Goal: Transaction & Acquisition: Subscribe to service/newsletter

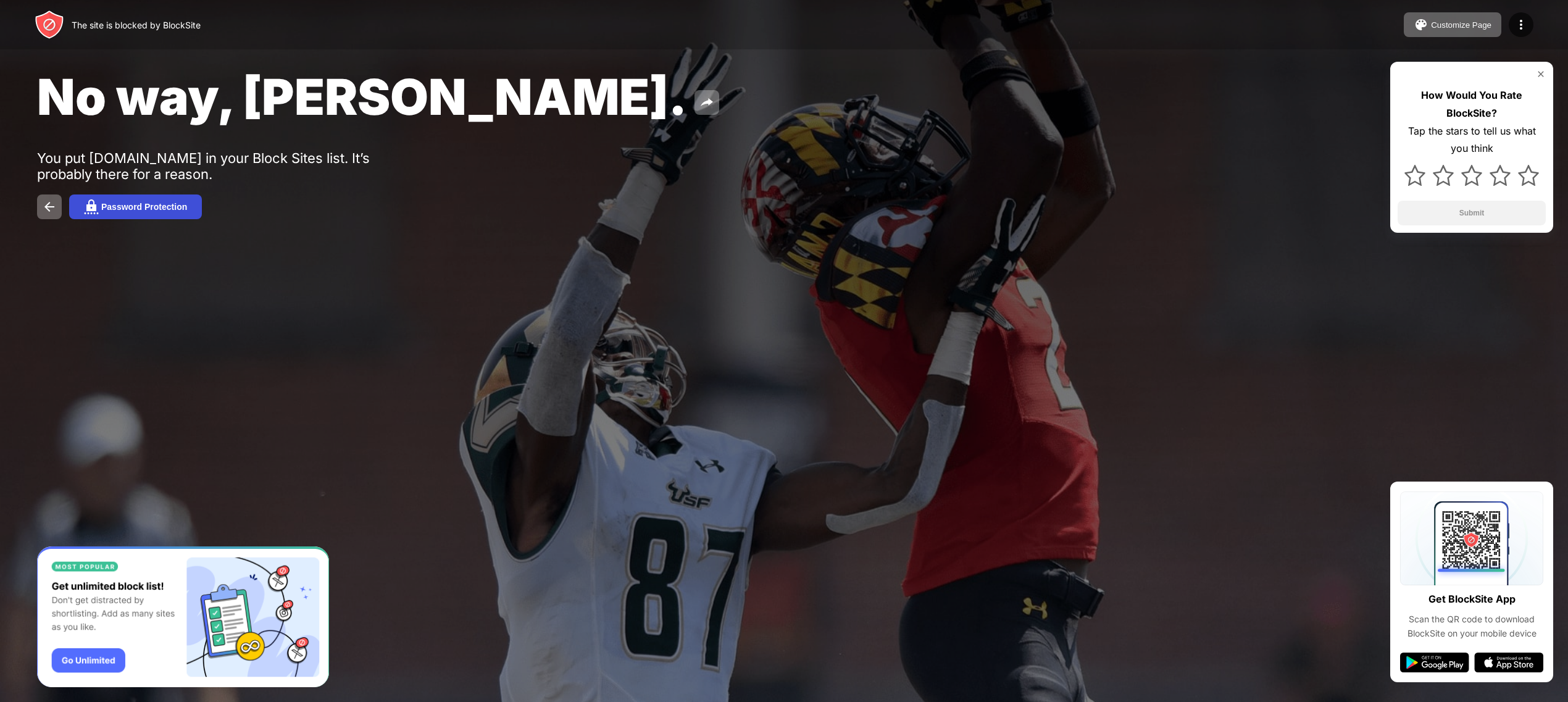
click at [113, 207] on div "Password Protection" at bounding box center [144, 207] width 86 height 10
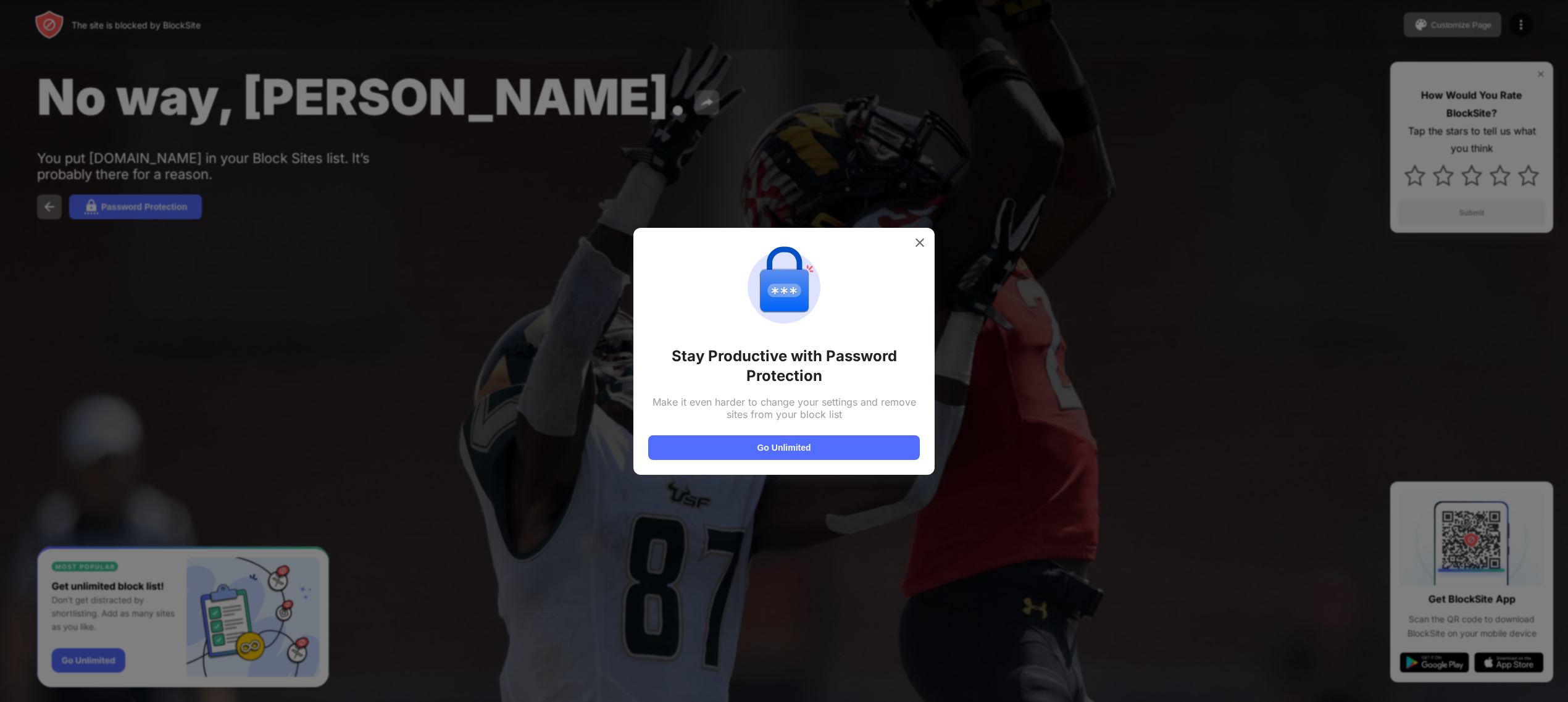
drag, startPoint x: 831, startPoint y: 349, endPoint x: 854, endPoint y: 471, distance: 124.1
click at [854, 471] on div "Stay Productive with Password Protection Make it even harder to change your set…" at bounding box center [784, 351] width 301 height 247
click at [851, 445] on button "Go Unlimited" at bounding box center [784, 447] width 271 height 25
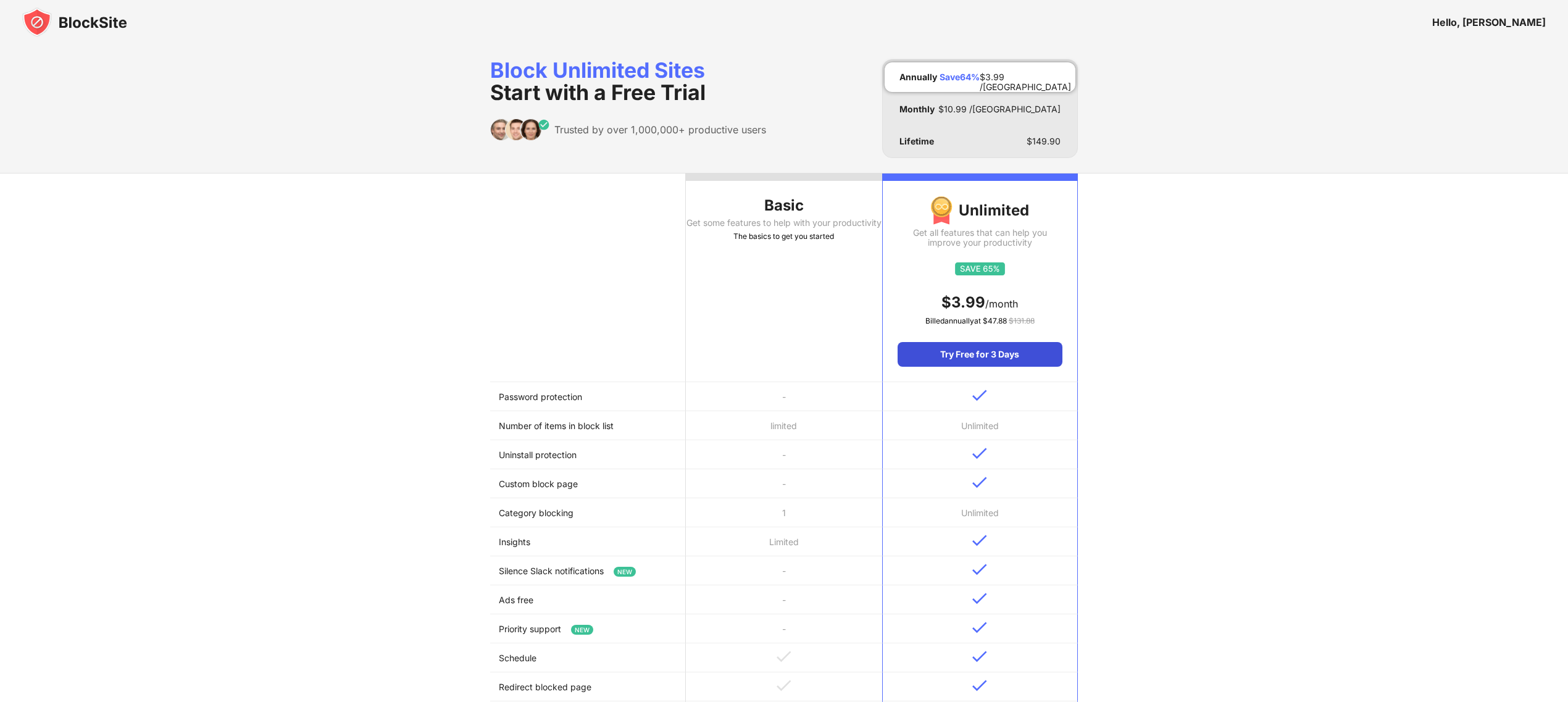
click at [1023, 354] on div "Try Free for 3 Days" at bounding box center [980, 355] width 165 height 25
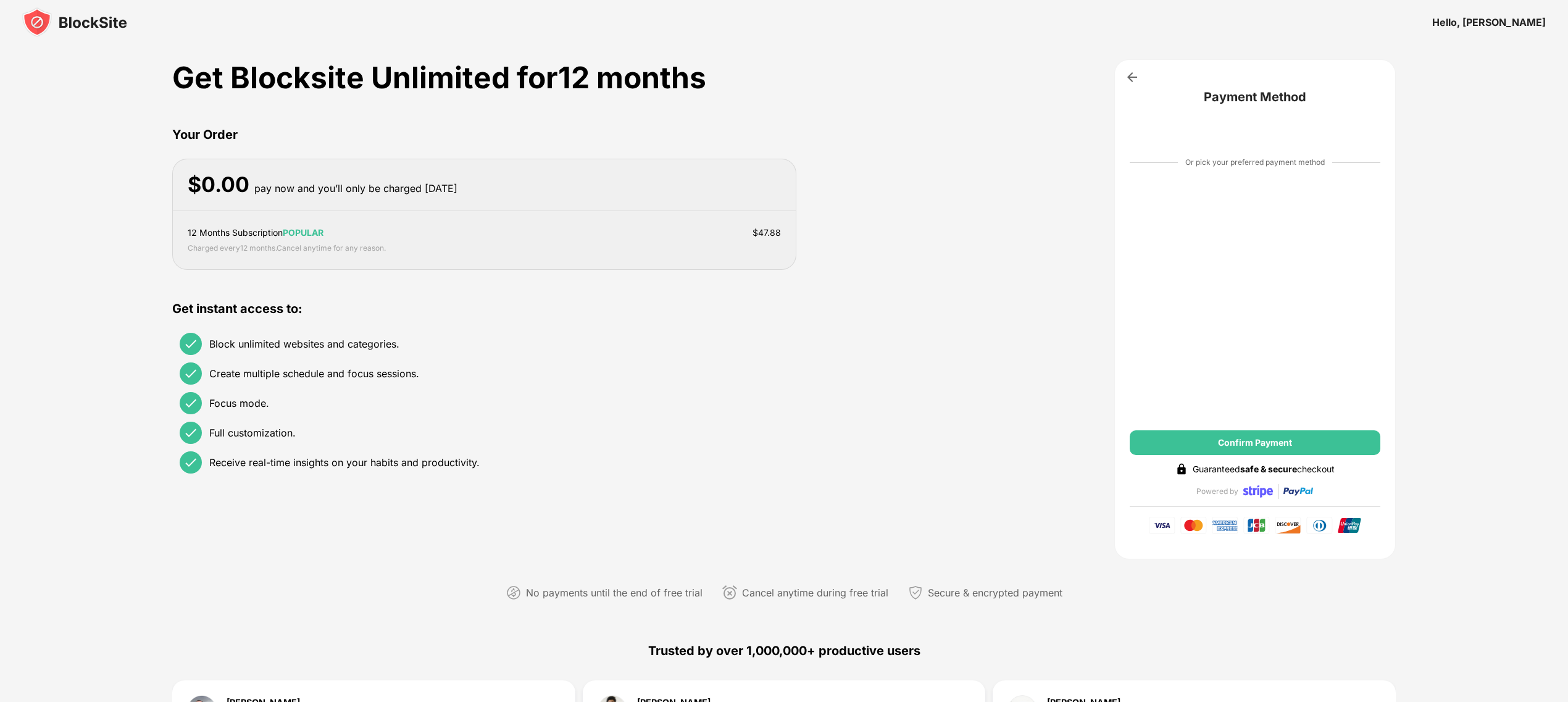
click at [247, 337] on div "Block unlimited websites and categories." at bounding box center [289, 343] width 220 height 22
click at [245, 364] on div "Block unlimited websites and categories. Create multiple schedule and focus ses…" at bounding box center [484, 403] width 624 height 156
drag, startPoint x: 243, startPoint y: 383, endPoint x: 250, endPoint y: 371, distance: 13.9
click at [243, 383] on div "Create multiple schedule and focus sessions." at bounding box center [299, 373] width 240 height 22
drag, startPoint x: 274, startPoint y: 413, endPoint x: 267, endPoint y: 392, distance: 22.1
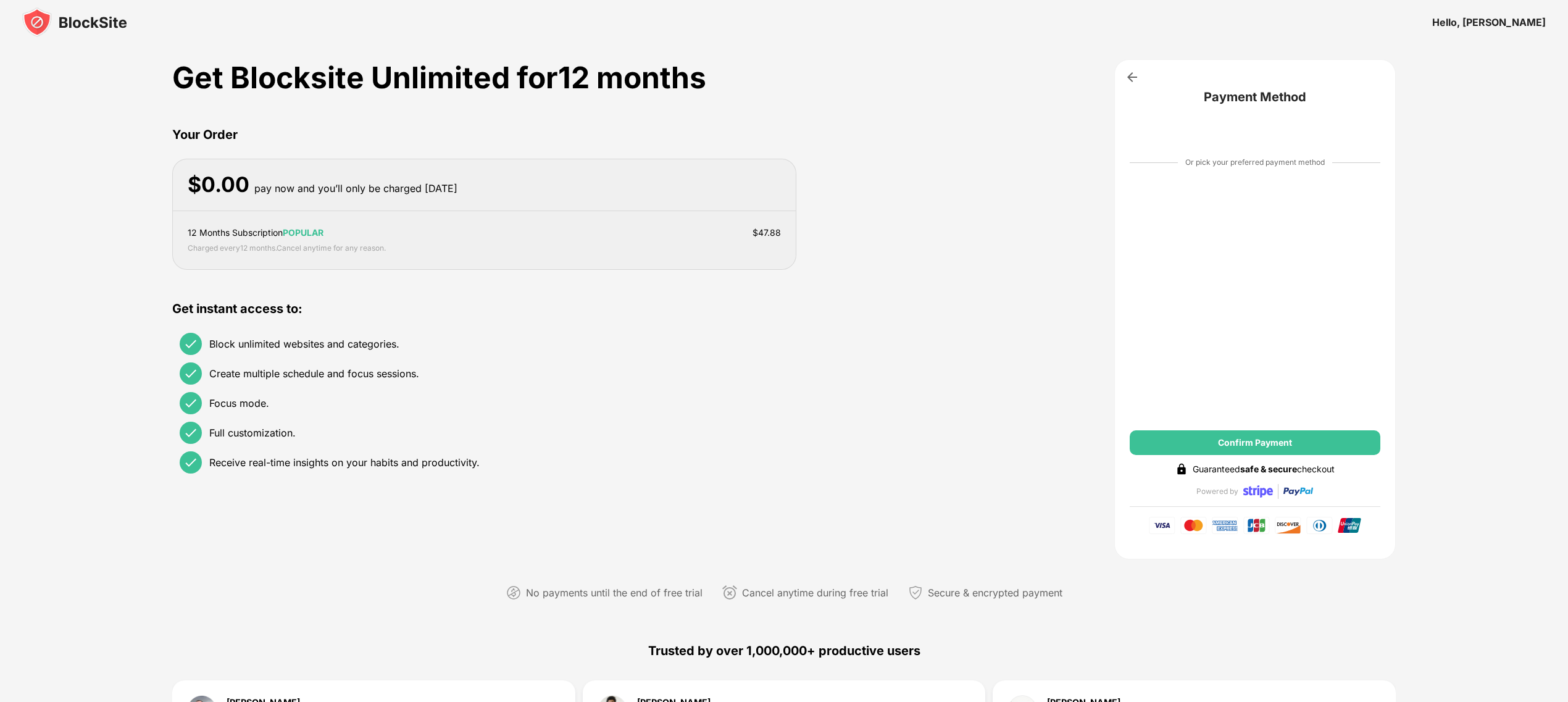
click at [280, 371] on div "Get instant access to: Block unlimited websites and categories. Create multiple…" at bounding box center [484, 390] width 624 height 182
drag, startPoint x: 267, startPoint y: 392, endPoint x: 950, endPoint y: -3, distance: 789.0
click at [950, 0] on html "Hello, [PERSON_NAME] Get Blocksite Unlimited for 12 months Your Order $ 0.00 pa…" at bounding box center [784, 623] width 1568 height 1246
drag, startPoint x: 1272, startPoint y: 57, endPoint x: 1335, endPoint y: 544, distance: 491.1
click at [1336, 544] on div "Hello, [PERSON_NAME] Get Blocksite Unlimited for 12 months Your Order $ 0.00 pa…" at bounding box center [784, 623] width 1568 height 1246
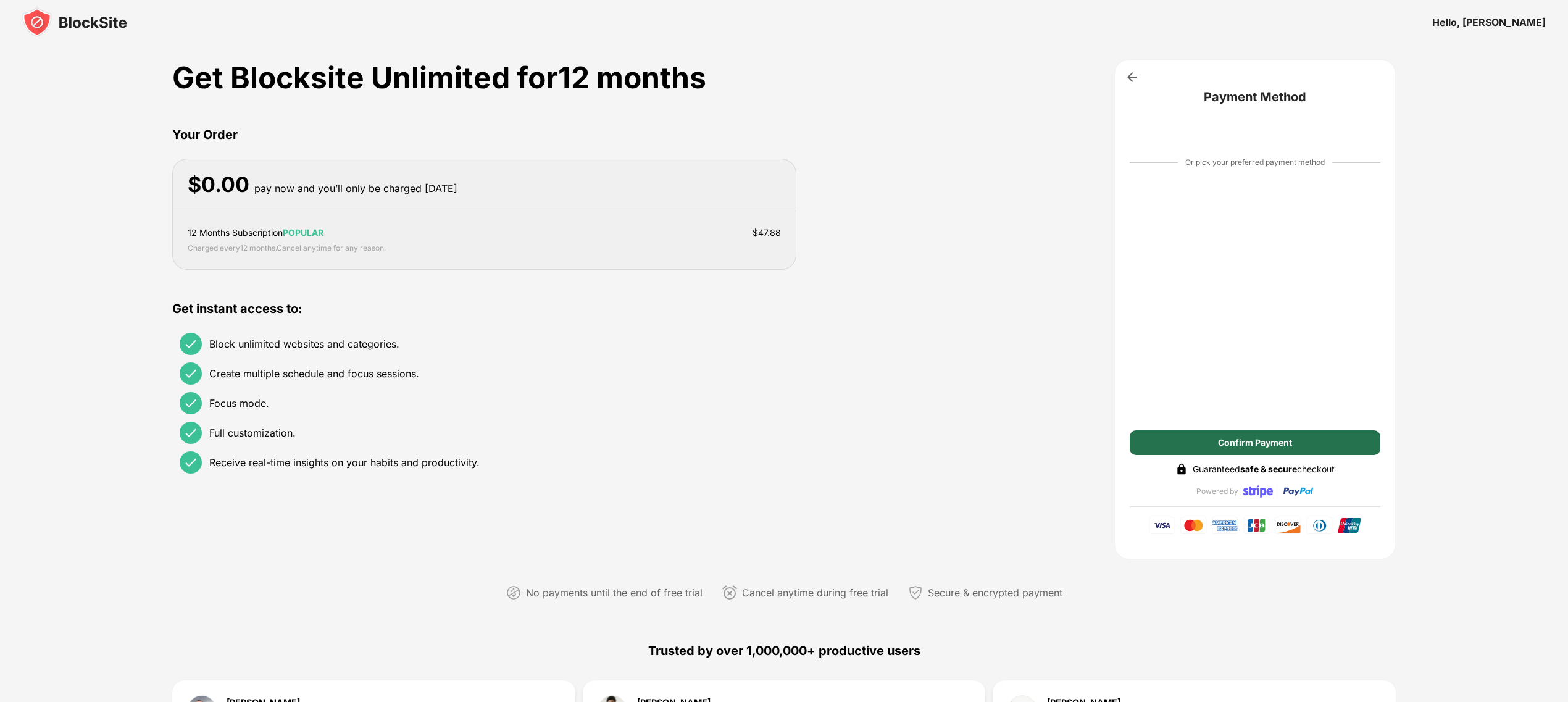
click at [1356, 433] on div "Confirm Payment" at bounding box center [1255, 442] width 251 height 25
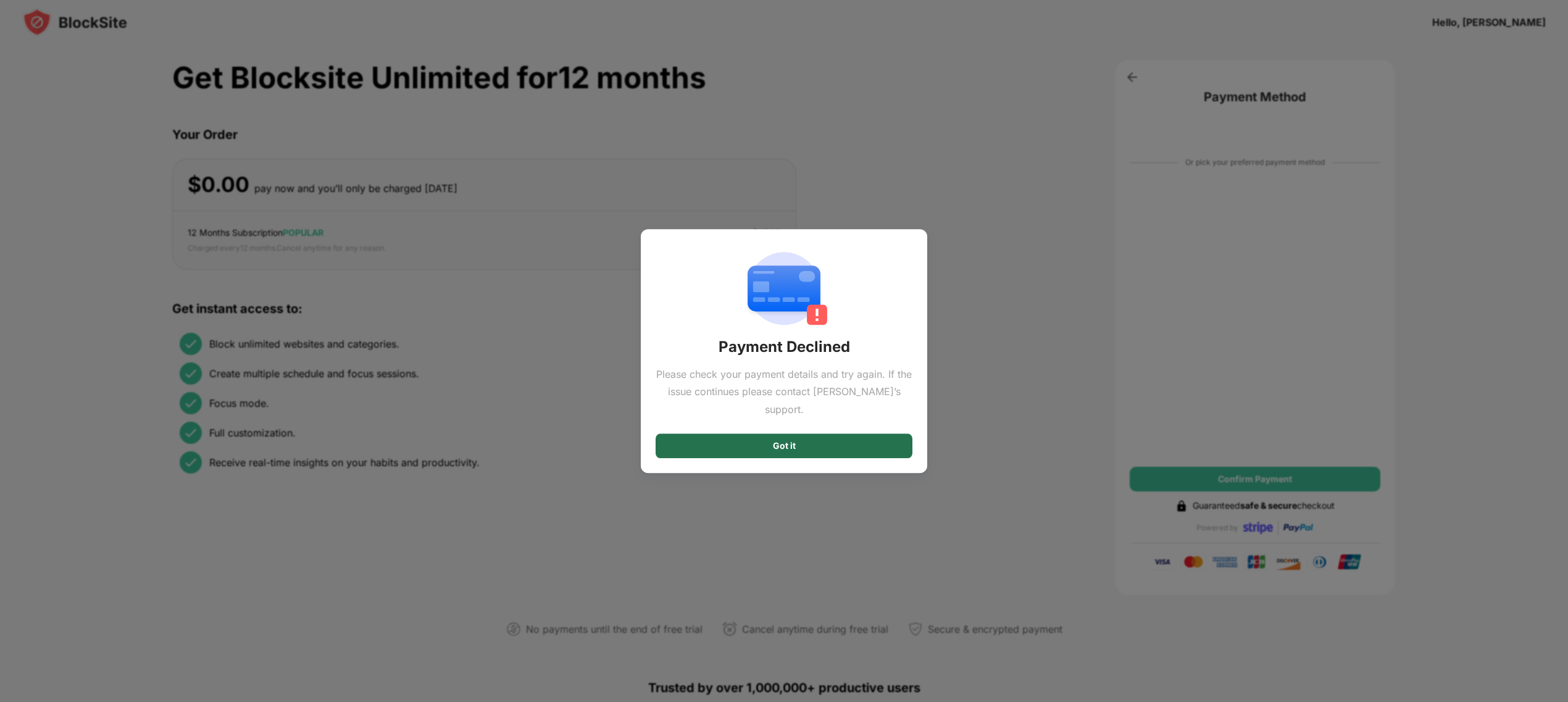
click at [710, 440] on div "Got it" at bounding box center [784, 445] width 257 height 25
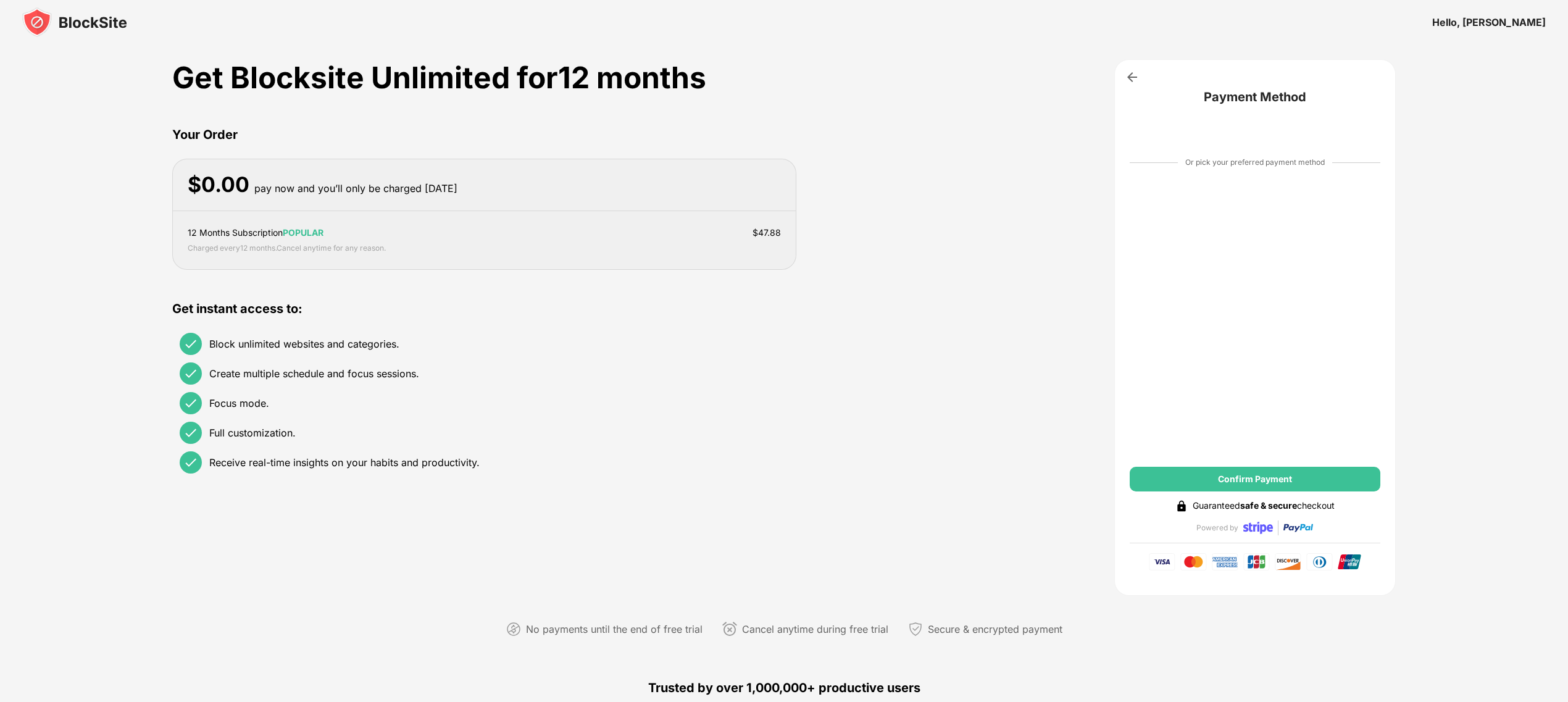
scroll to position [1, 0]
